Goal: Submit feedback/report problem

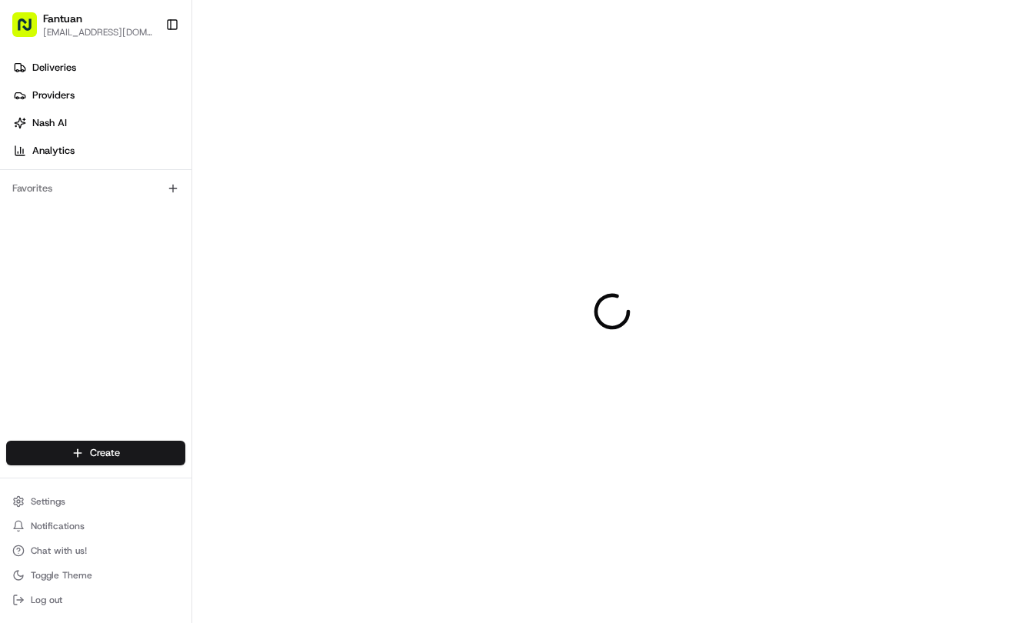
click at [711, 303] on div at bounding box center [612, 311] width 840 height 623
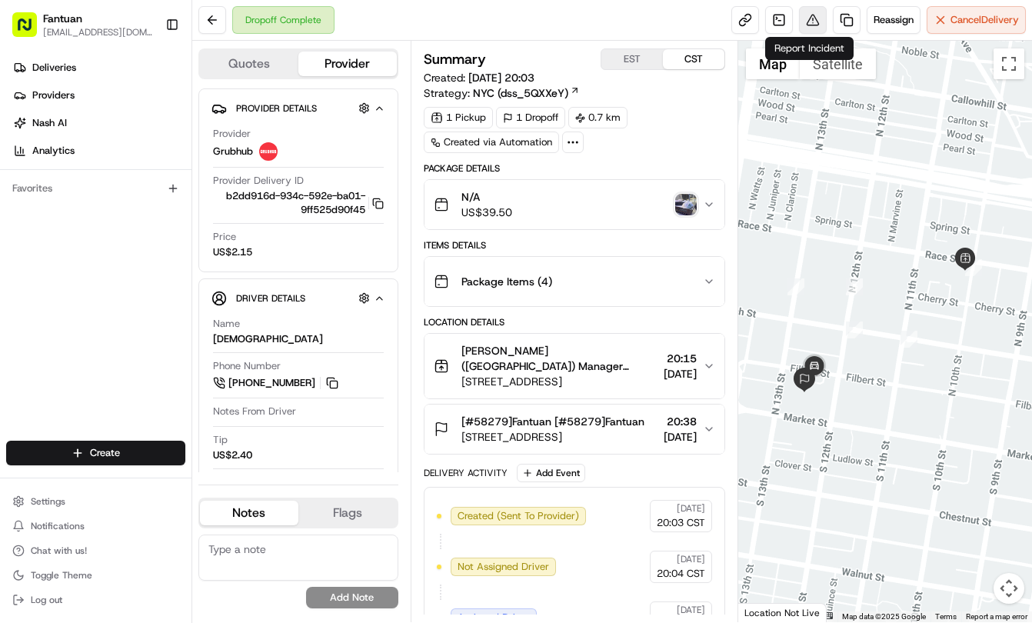
click at [817, 27] on button at bounding box center [813, 20] width 28 height 28
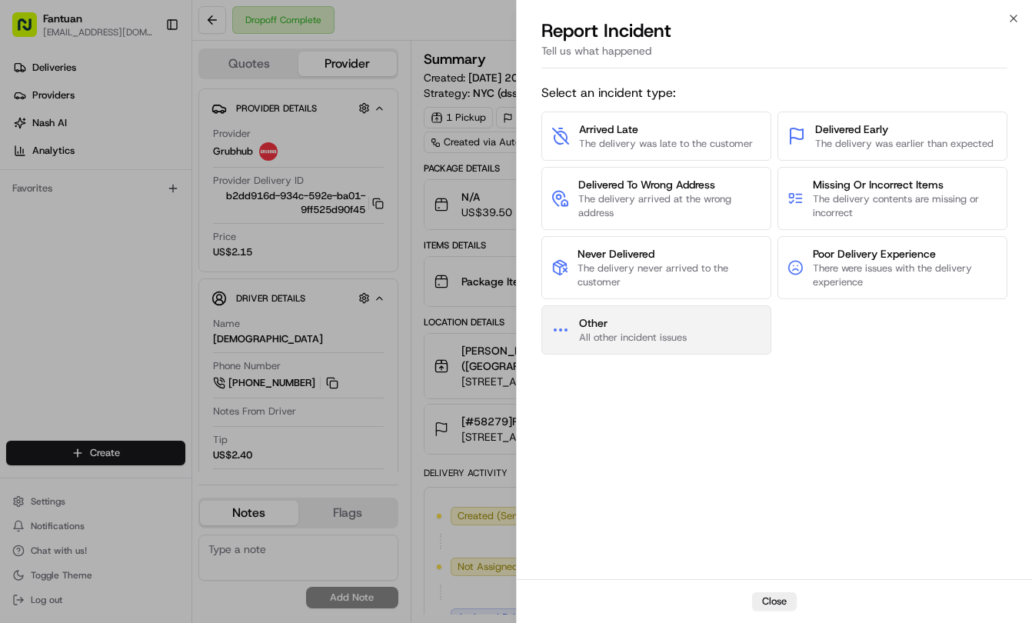
click at [636, 327] on span "Other" at bounding box center [633, 322] width 108 height 15
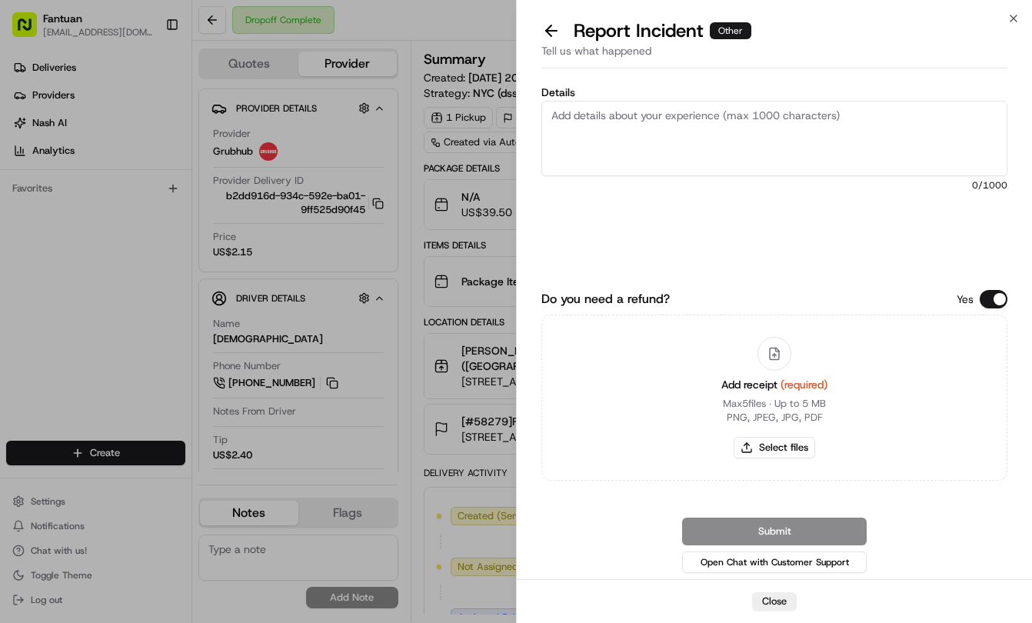
paste textarea "We chose to meet in the hall, but the driver dropped us off at the wrong place …"
type textarea "We chose to meet in the hall, but the driver dropped us off at the wrong place …"
click at [772, 438] on button "Select files" at bounding box center [775, 448] width 82 height 22
type input "C:\fakepath\1958284260817260544.jpg"
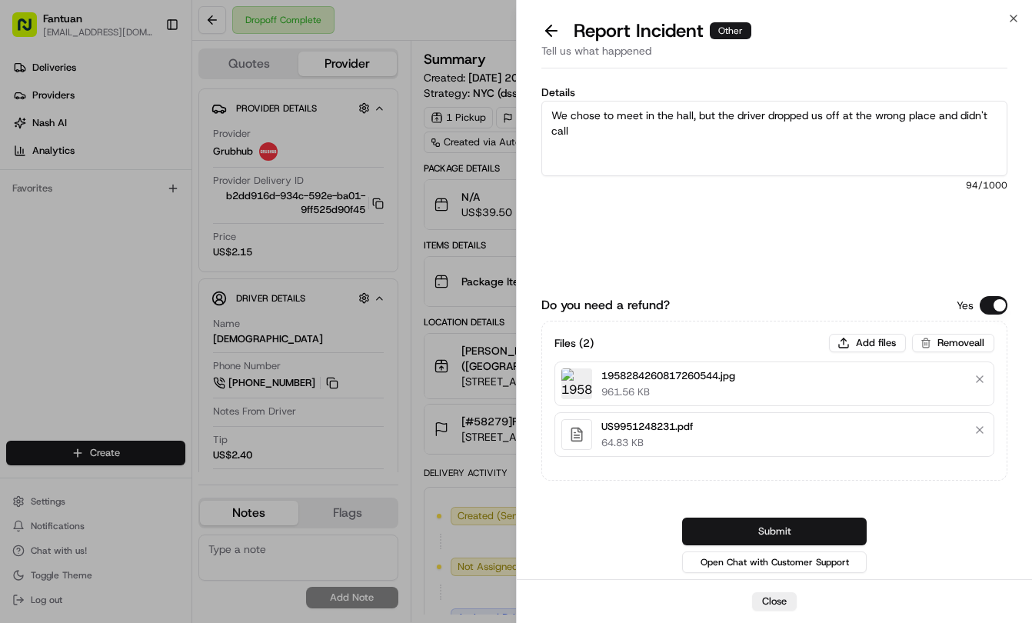
click at [792, 526] on button "Submit" at bounding box center [774, 532] width 185 height 28
